Goal: Check status: Check status

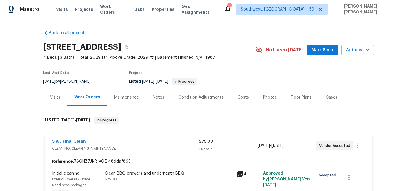
scroll to position [63, 0]
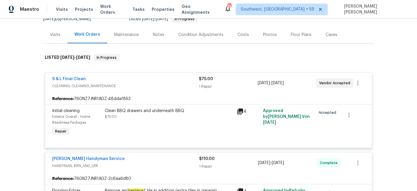
click at [108, 8] on span "Work Orders" at bounding box center [112, 10] width 25 height 12
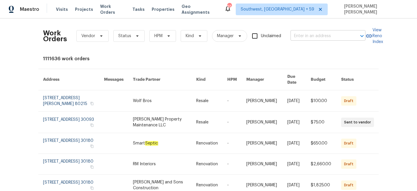
click at [313, 38] on input "text" at bounding box center [320, 36] width 59 height 9
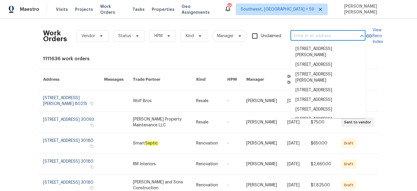
paste input "[STREET_ADDRESS][PERSON_NAME]"
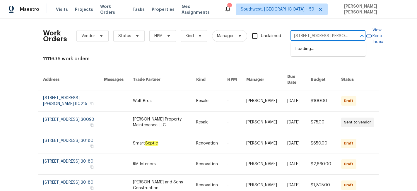
scroll to position [0, 23]
click at [314, 38] on input "[STREET_ADDRESS][PERSON_NAME]" at bounding box center [320, 36] width 59 height 9
type input "[STREET_ADDRESS][PERSON_NAME]"
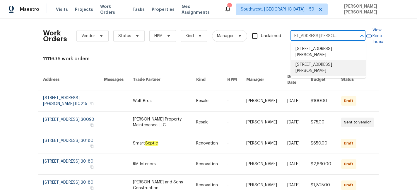
click at [334, 69] on li "[STREET_ADDRESS][PERSON_NAME]" at bounding box center [328, 68] width 75 height 16
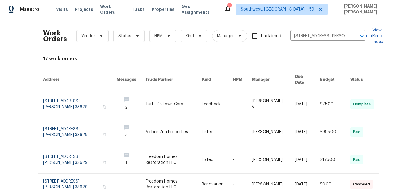
click at [308, 105] on link at bounding box center [307, 105] width 25 height 28
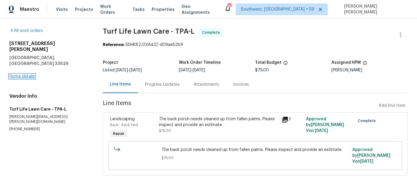
click at [23, 74] on link "Home details" at bounding box center [21, 76] width 25 height 4
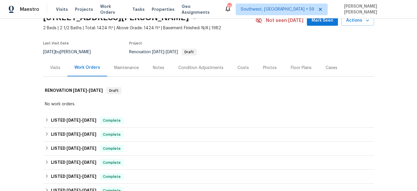
scroll to position [32, 0]
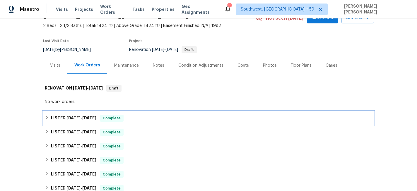
click at [107, 118] on span "Complete" at bounding box center [112, 118] width 23 height 6
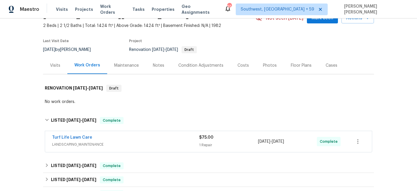
click at [147, 139] on div "Turf Life Lawn Care" at bounding box center [125, 138] width 147 height 7
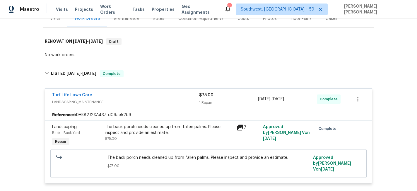
scroll to position [84, 0]
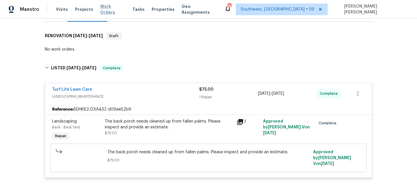
click at [104, 10] on span "Work Orders" at bounding box center [112, 10] width 25 height 12
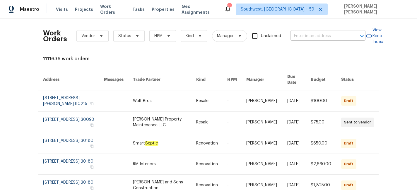
click at [326, 36] on input "text" at bounding box center [320, 36] width 59 height 9
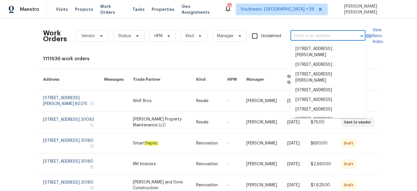
paste input "[STREET_ADDRESS]"
type input "[STREET_ADDRESS]"
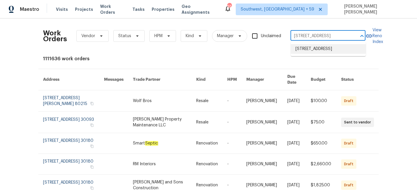
click at [322, 47] on li "[STREET_ADDRESS]" at bounding box center [328, 49] width 75 height 10
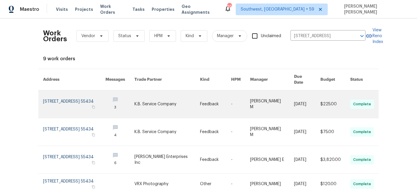
click at [294, 105] on link at bounding box center [307, 105] width 26 height 28
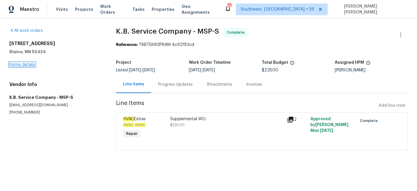
click at [23, 65] on link "Home details" at bounding box center [21, 65] width 25 height 4
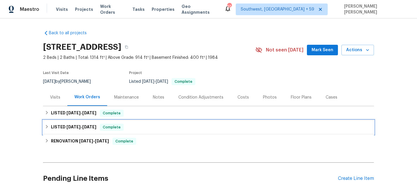
click at [110, 126] on span "Complete" at bounding box center [112, 128] width 23 height 6
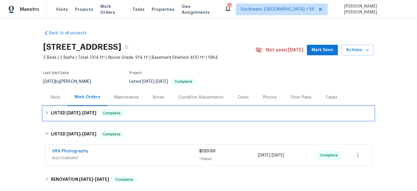
click at [126, 117] on div "LISTED [DATE] - [DATE] Complete" at bounding box center [208, 113] width 331 height 14
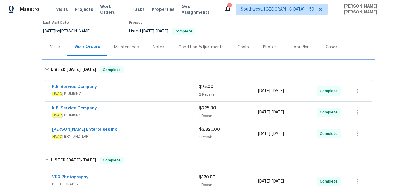
scroll to position [57, 0]
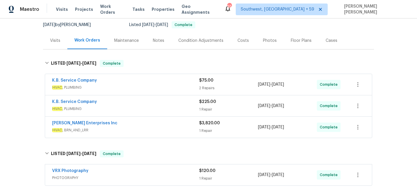
click at [162, 130] on span "HVAC , BRN_AND_LRR" at bounding box center [125, 130] width 147 height 6
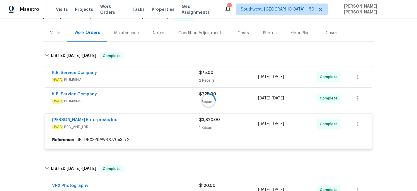
scroll to position [66, 0]
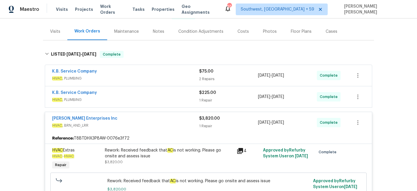
click at [173, 97] on span "HVAC , PLUMBING" at bounding box center [125, 100] width 147 height 6
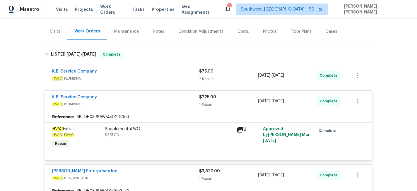
click at [181, 73] on div "K.B. Service Company" at bounding box center [125, 72] width 147 height 7
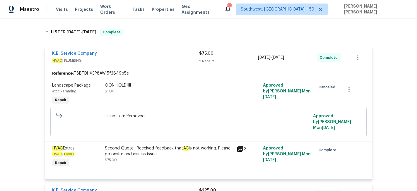
scroll to position [78, 0]
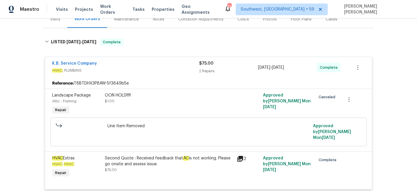
click at [181, 73] on span "HVAC , PLUMBING" at bounding box center [125, 71] width 147 height 6
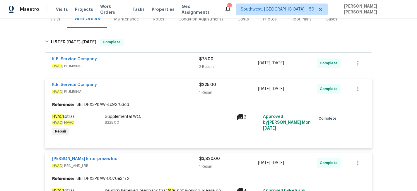
click at [178, 85] on div "K.B. Service Company" at bounding box center [125, 85] width 147 height 7
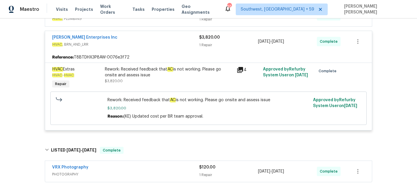
scroll to position [138, 0]
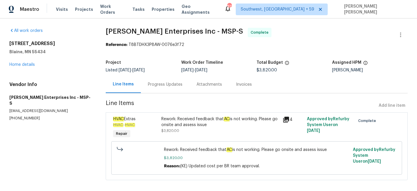
click at [160, 89] on div "Progress Updates" at bounding box center [165, 84] width 49 height 17
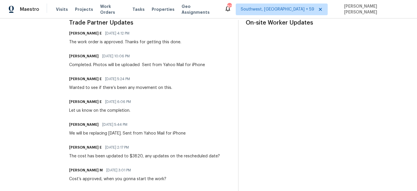
scroll to position [178, 0]
